Goal: Transaction & Acquisition: Purchase product/service

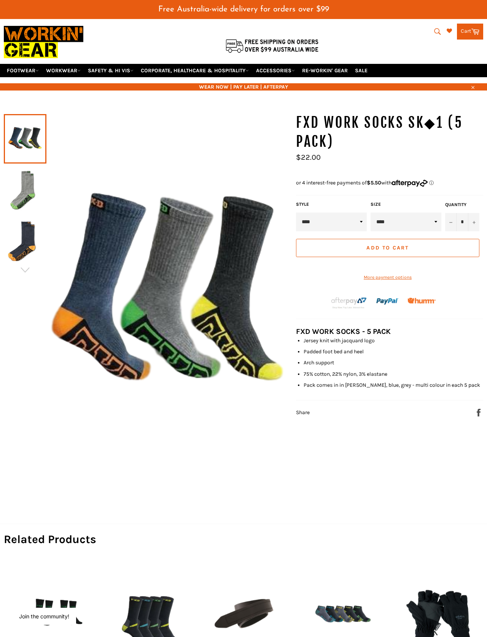
scroll to position [22, 0]
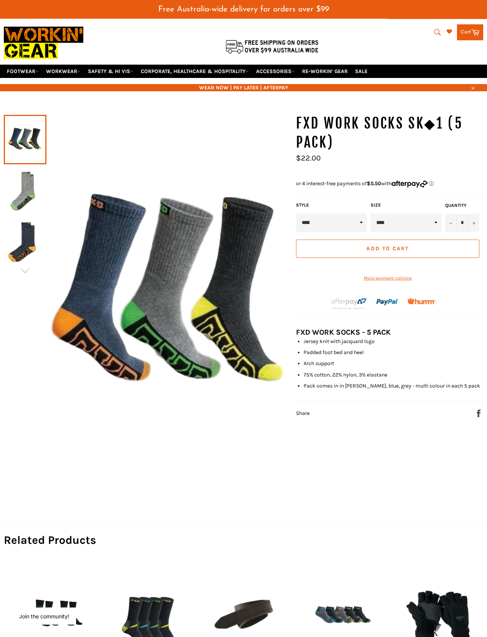
click at [361, 219] on select "****" at bounding box center [331, 223] width 71 height 19
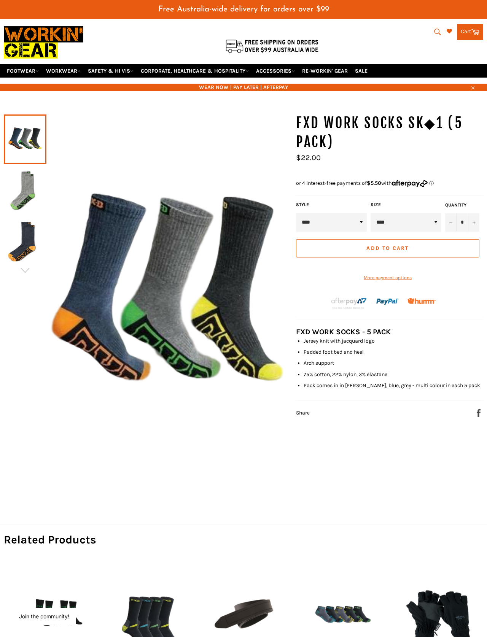
click at [419, 245] on button "Add to Cart" at bounding box center [387, 248] width 183 height 18
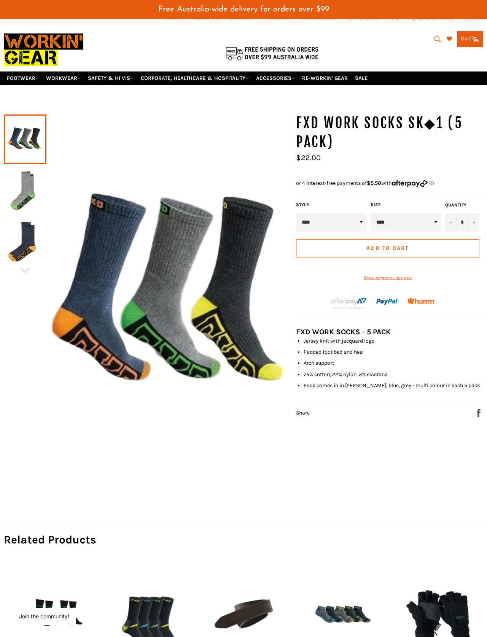
click at [467, 33] on link "Cart Cart 0 items" at bounding box center [470, 39] width 26 height 16
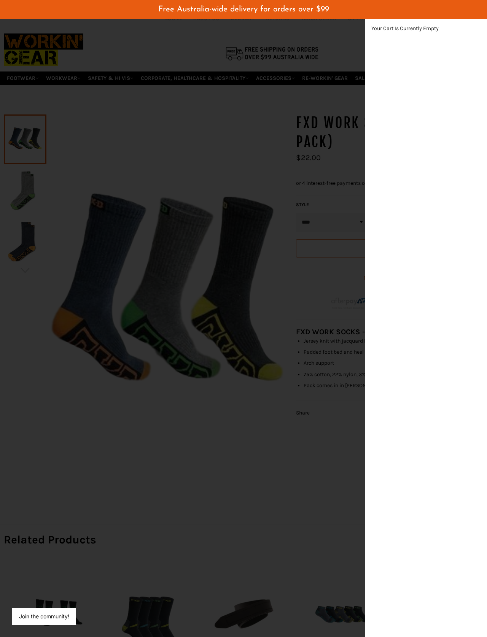
click at [320, 115] on div "modal" at bounding box center [243, 318] width 487 height 637
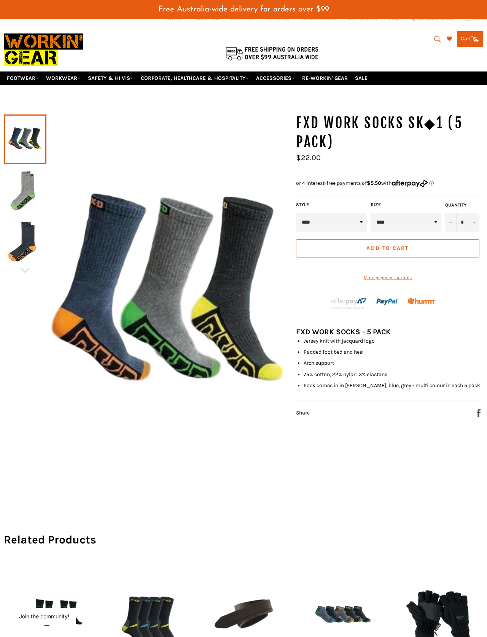
click at [399, 245] on span "Add to Cart" at bounding box center [388, 248] width 42 height 6
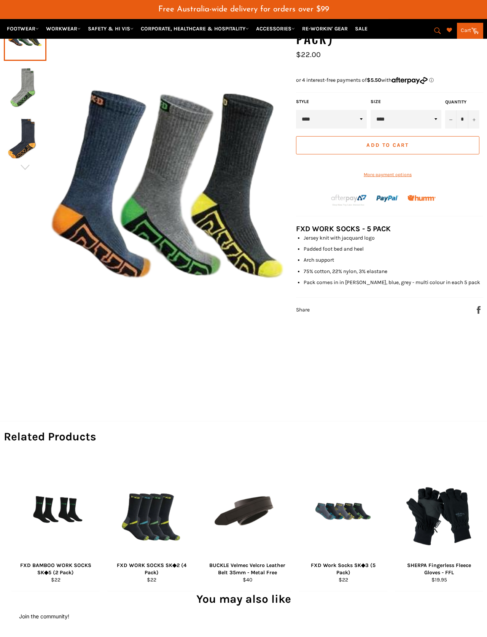
scroll to position [128, 0]
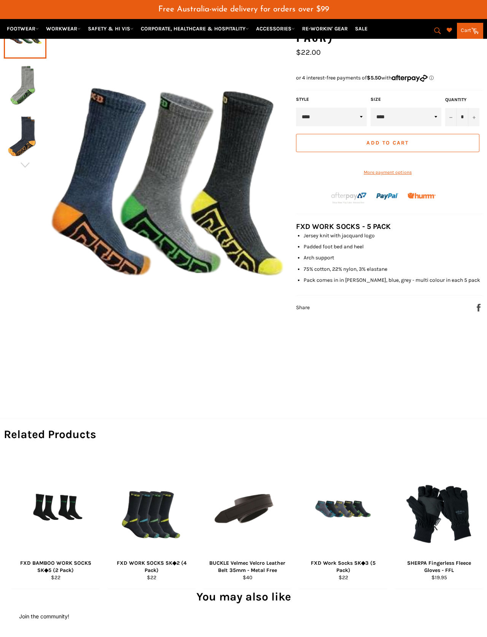
click at [150, 516] on span "View" at bounding box center [151, 524] width 51 height 19
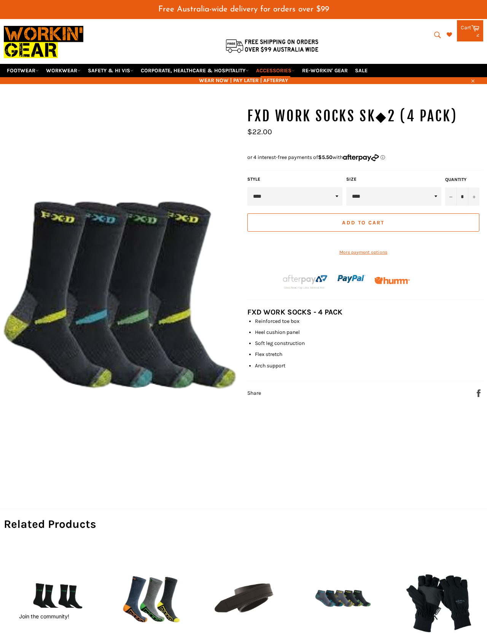
click at [312, 220] on span "Add to Cart" at bounding box center [363, 223] width 42 height 6
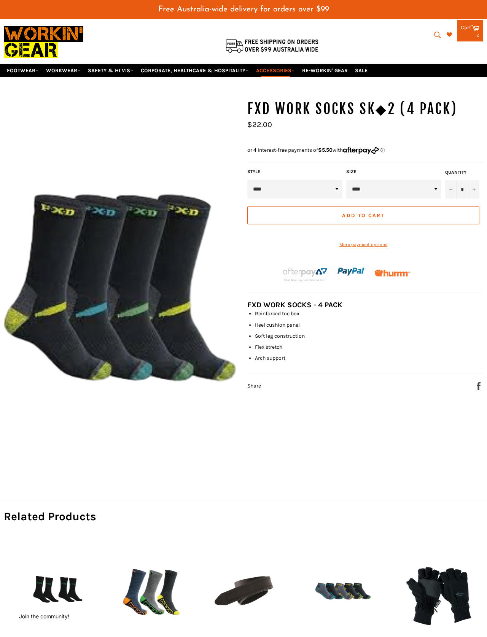
click at [312, 32] on div "2 items" at bounding box center [470, 34] width 19 height 5
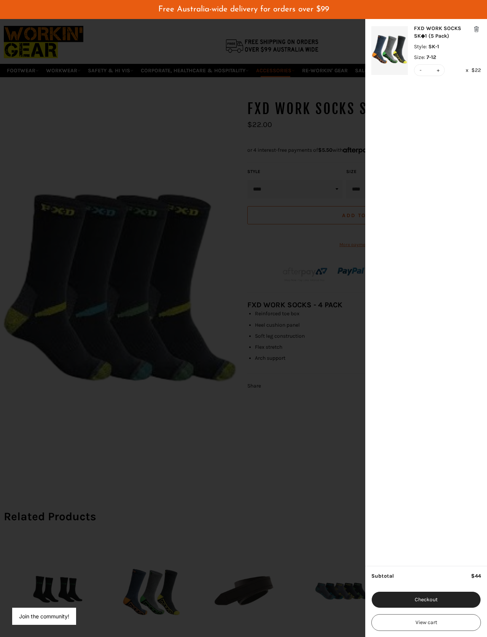
click at [312, 386] on div "modal" at bounding box center [243, 318] width 487 height 637
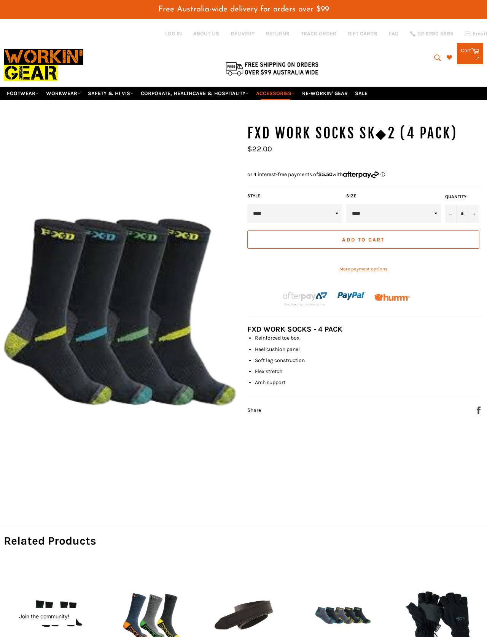
click at [312, 55] on div "2 items" at bounding box center [470, 57] width 19 height 5
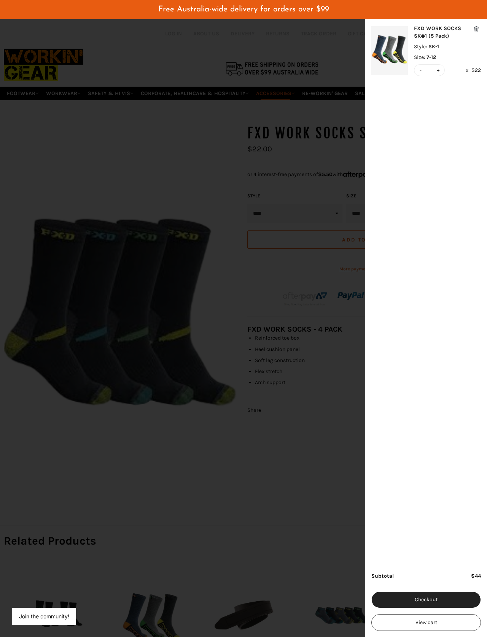
click at [312, 408] on button "View cart" at bounding box center [426, 623] width 110 height 17
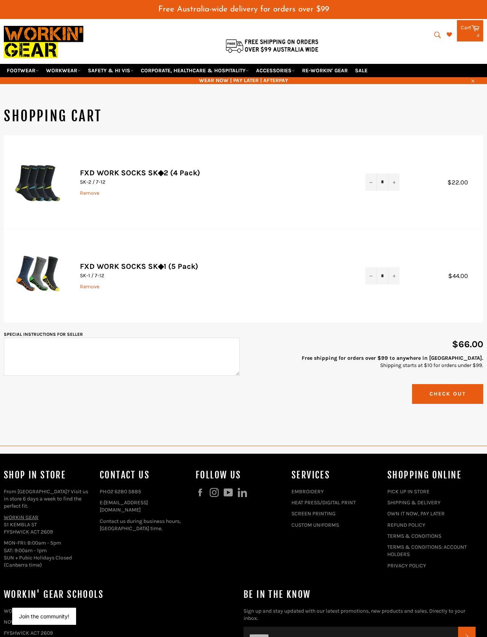
click at [457, 389] on button "Check Out" at bounding box center [447, 393] width 71 height 19
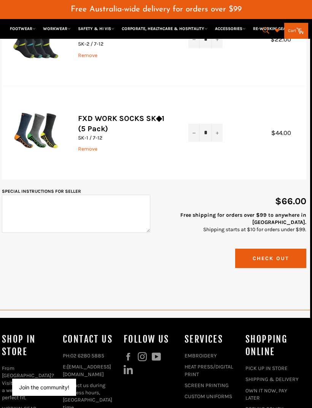
scroll to position [151, 3]
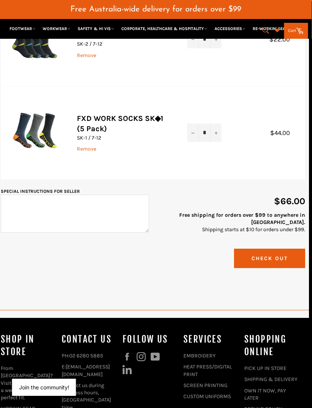
click at [195, 124] on button "−" at bounding box center [193, 133] width 11 height 18
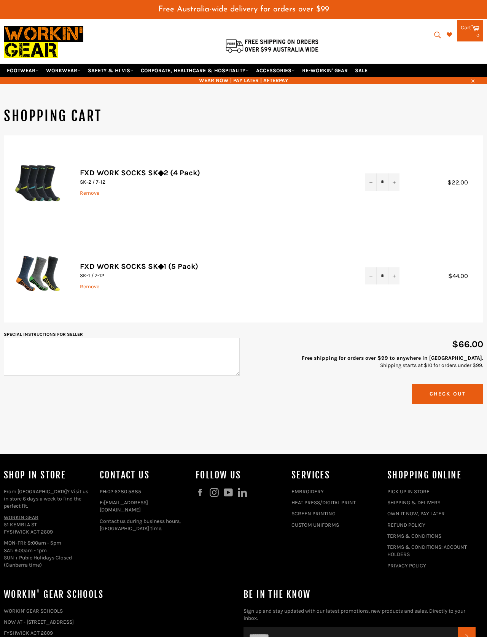
scroll to position [23, 0]
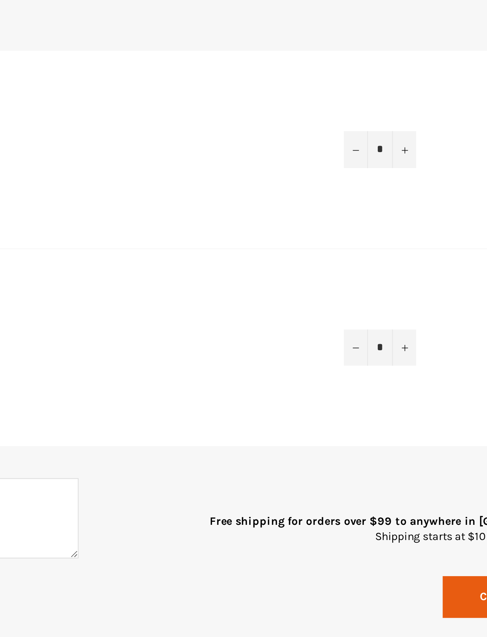
click at [312, 283] on icon "Reduce item quantity by one" at bounding box center [371, 283] width 3 height 0
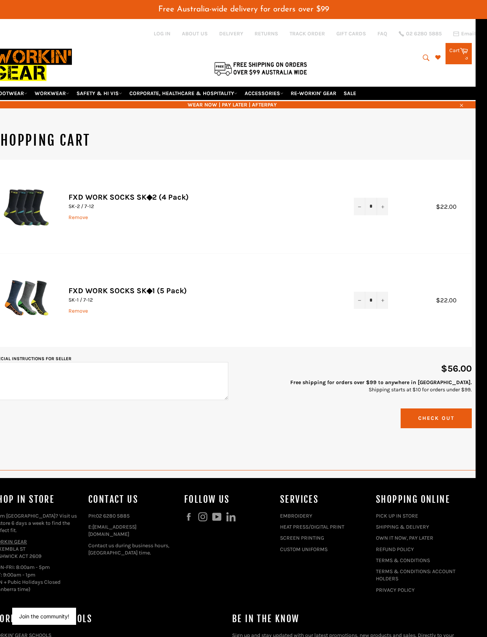
scroll to position [0, 11]
click at [312, 408] on button "Check Out" at bounding box center [436, 418] width 71 height 19
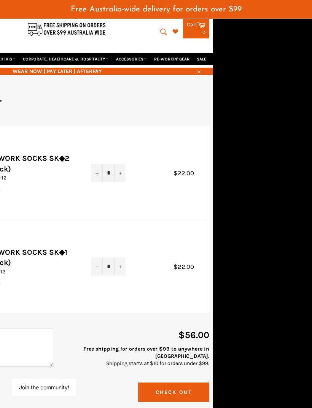
scroll to position [0, 99]
